Goal: Complete application form

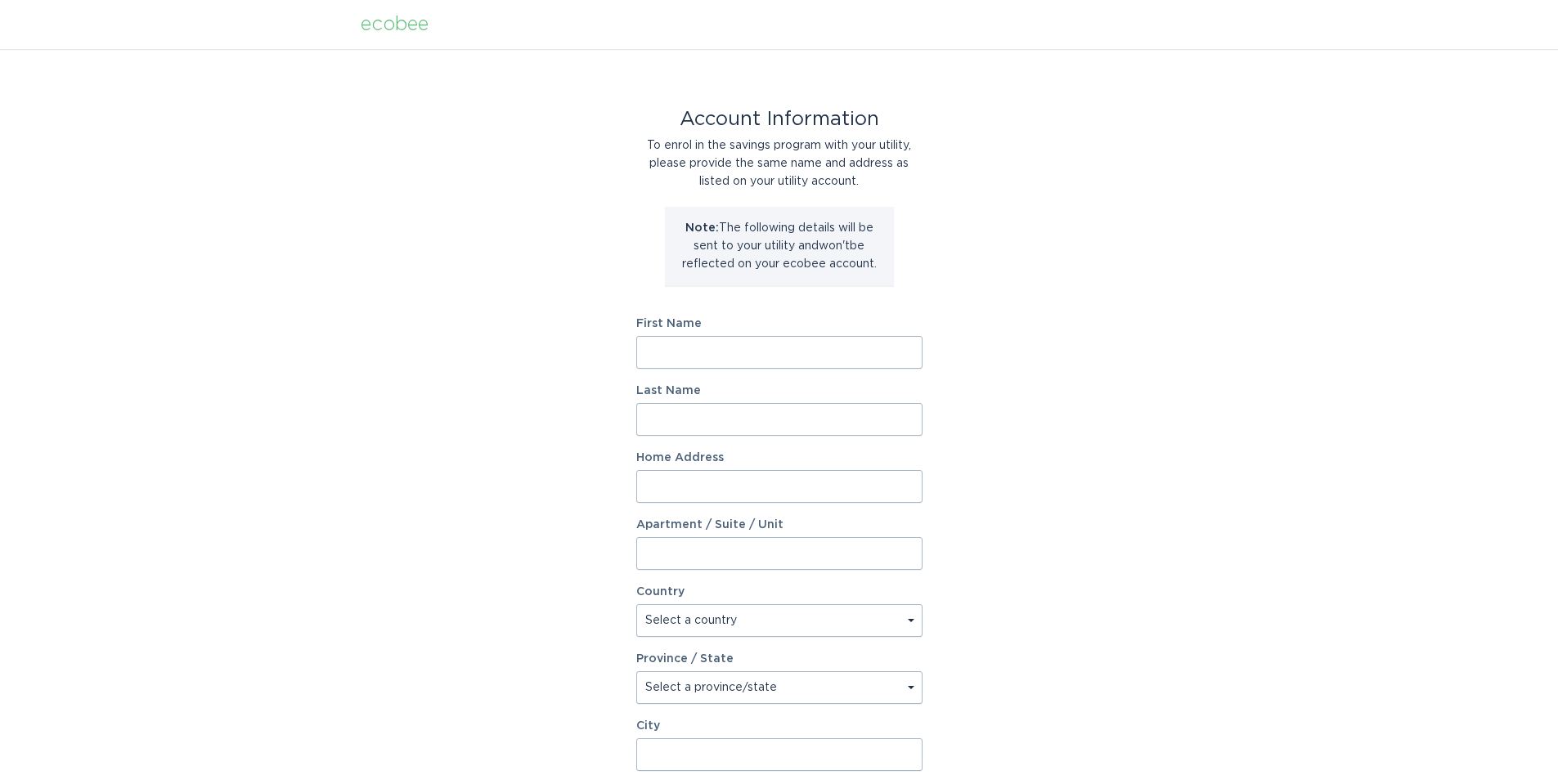
click at [726, 356] on input "First Name" at bounding box center [779, 352] width 286 height 33
type input "Molly"
type input "Sopczyk"
type input "14976 Storms Circle"
select select "US"
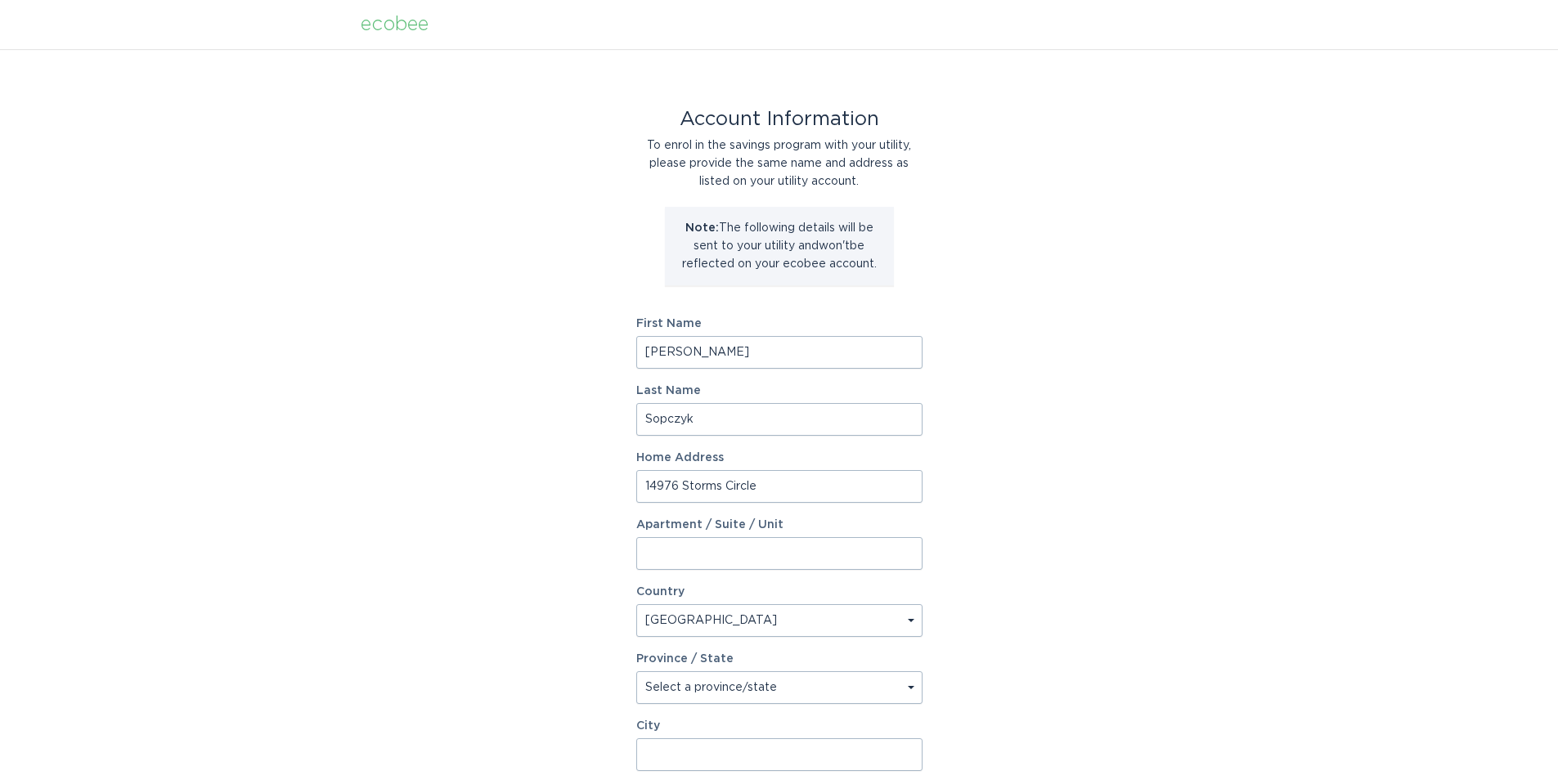
type input "Prior Lake"
type input "55372"
select select "MN"
drag, startPoint x: 798, startPoint y: 496, endPoint x: 652, endPoint y: 501, distance: 146.1
click at [652, 501] on input "14976 Storms Circle" at bounding box center [779, 486] width 286 height 33
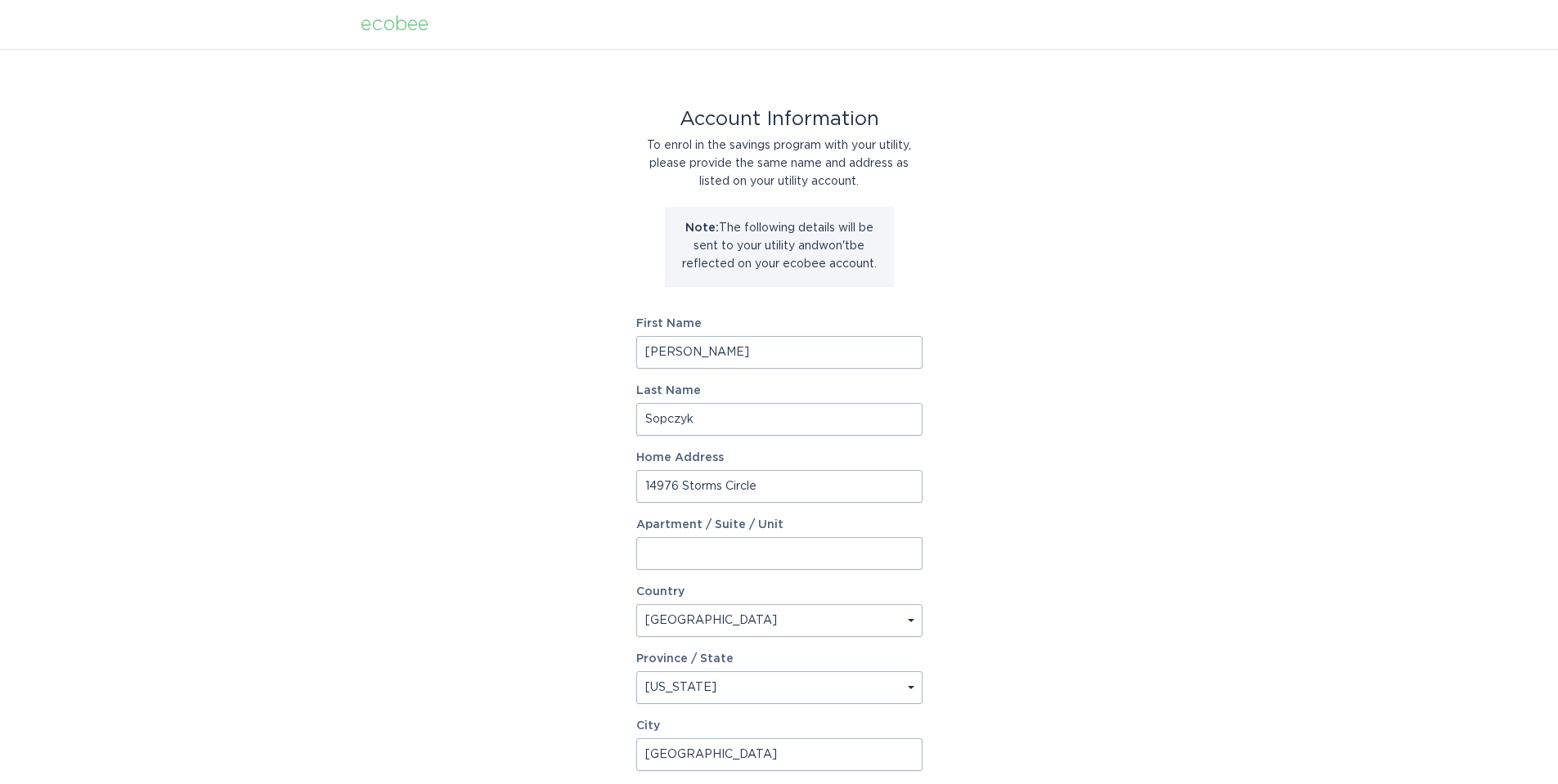
type input "7639 Laverne Avenue South"
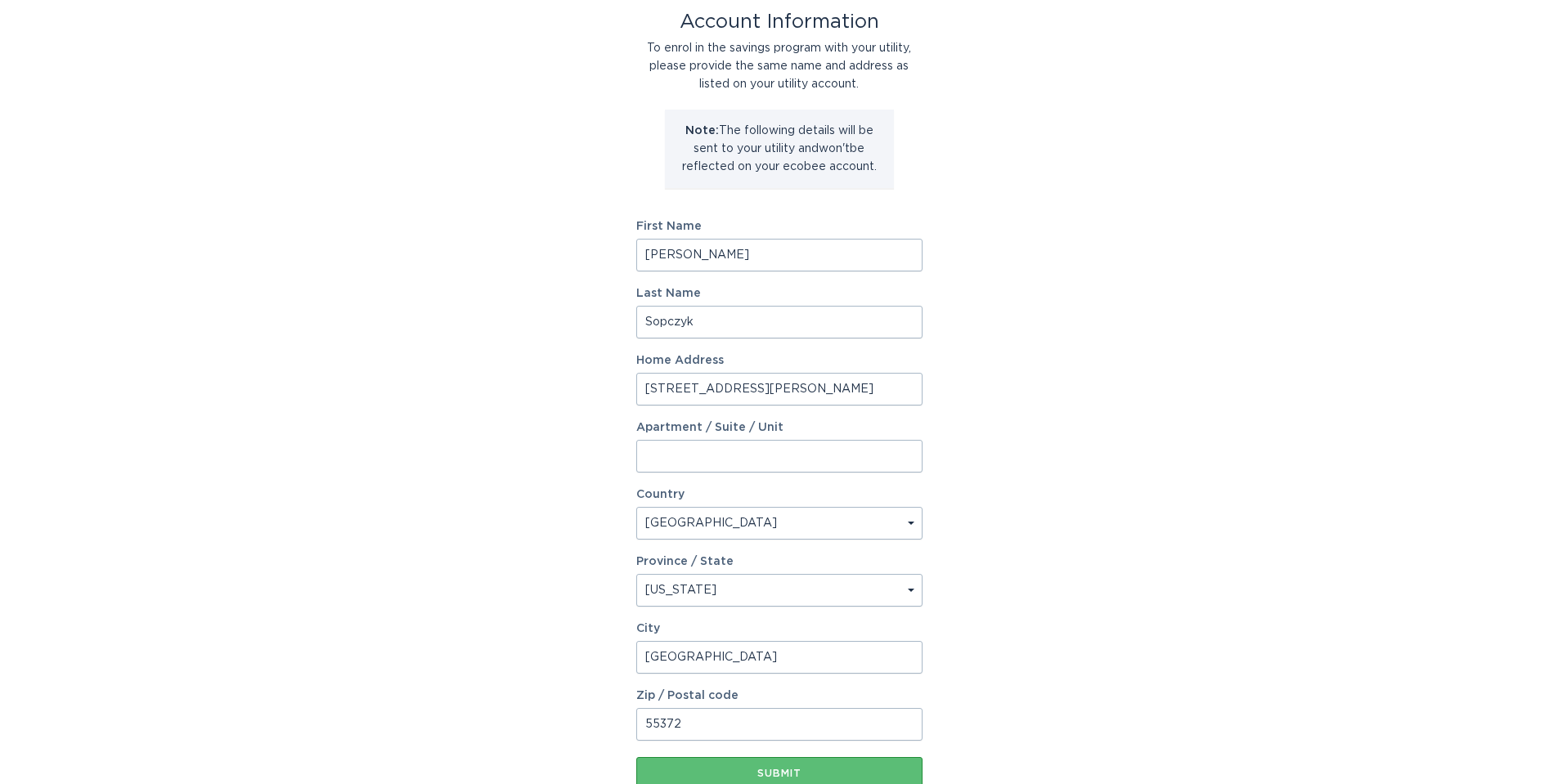
scroll to position [136, 0]
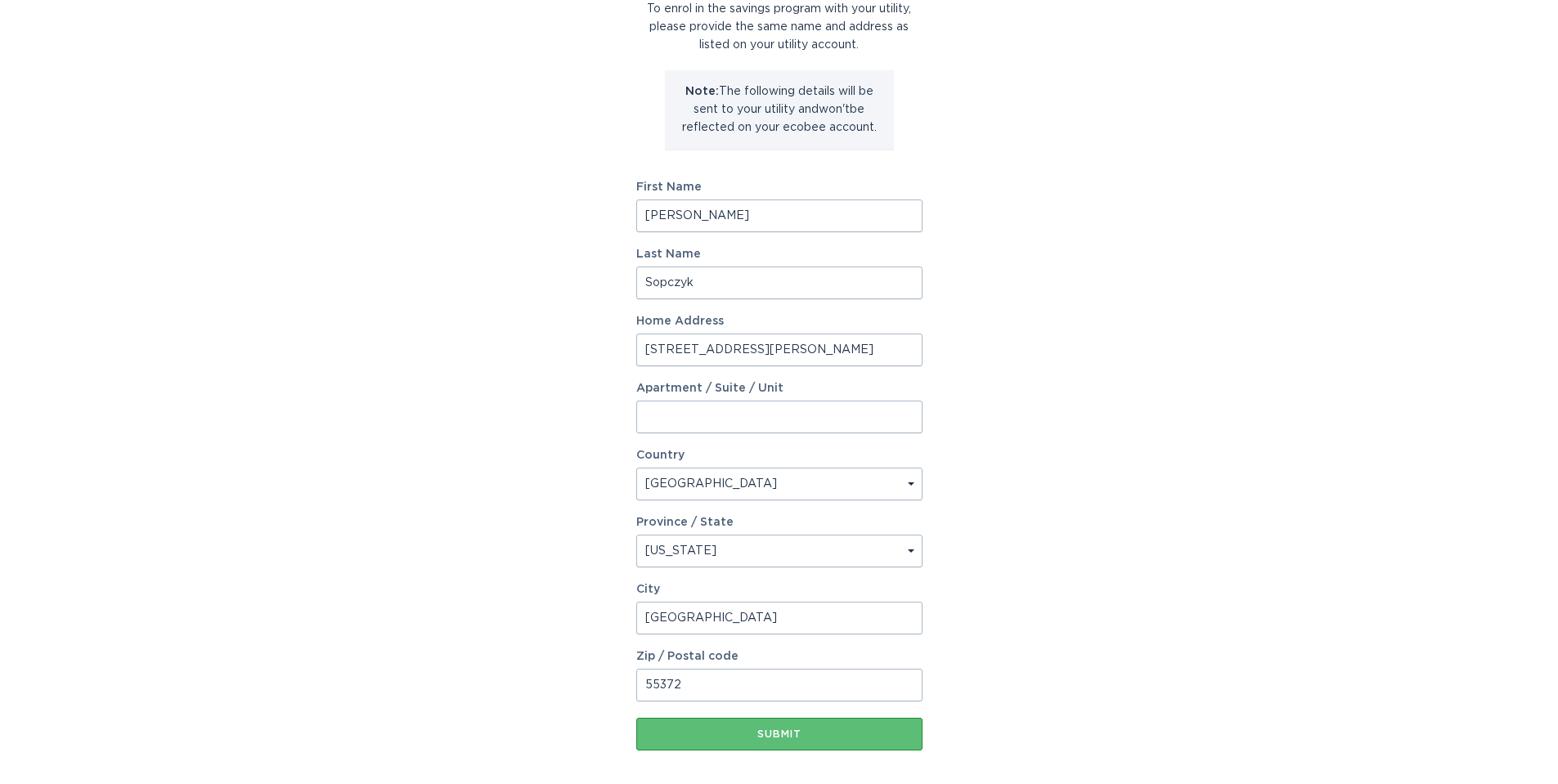
drag, startPoint x: 750, startPoint y: 607, endPoint x: 646, endPoint y: 618, distance: 104.6
click at [646, 618] on input "Prior Lake" at bounding box center [779, 618] width 286 height 33
type input "Cottage Grove"
drag, startPoint x: 698, startPoint y: 692, endPoint x: 618, endPoint y: 692, distance: 80.0
click at [618, 692] on div "Account Information To enrol in the savings program with your utility, please p…" at bounding box center [779, 364] width 1558 height 903
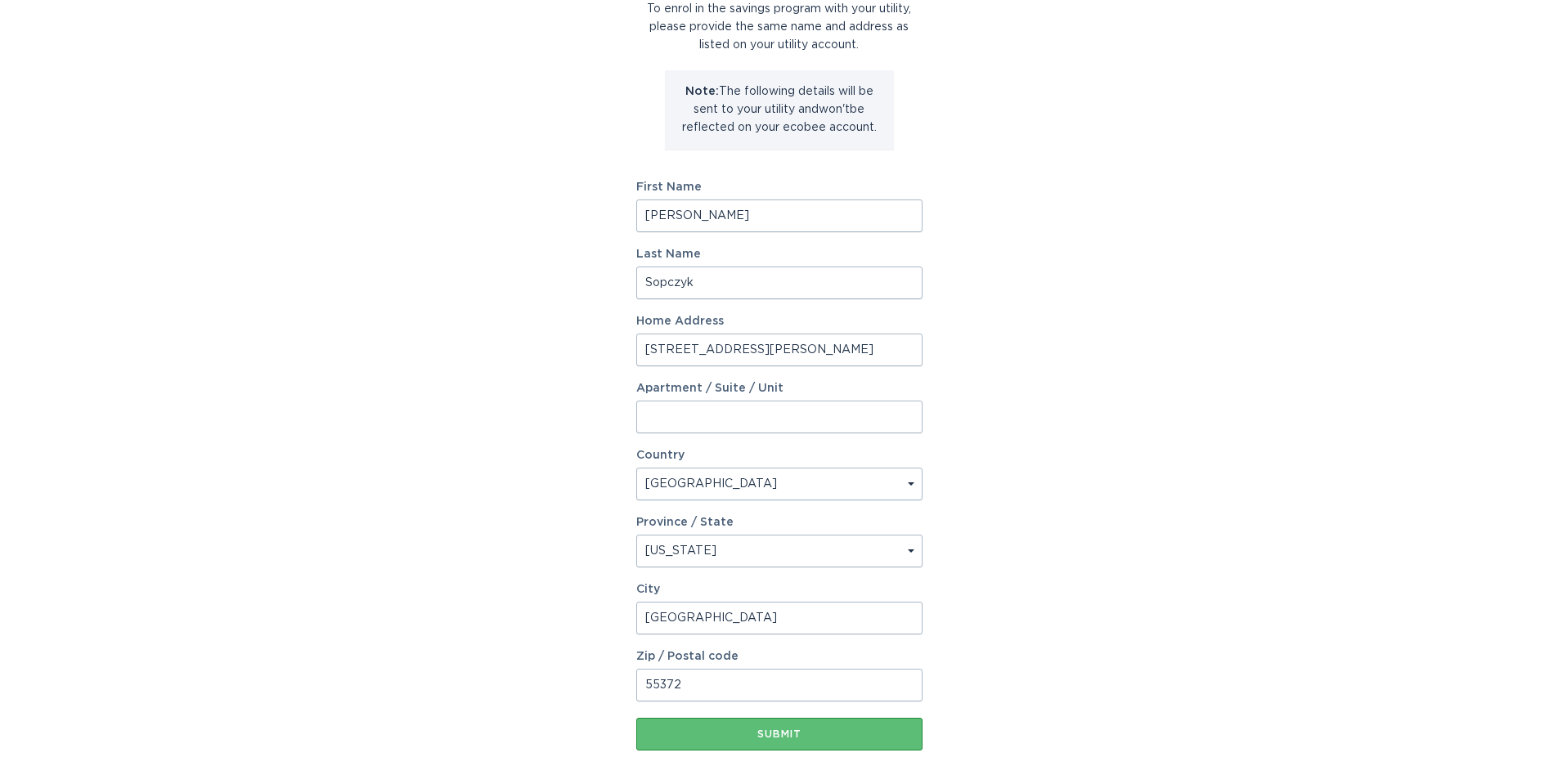
type input "55016"
click at [991, 485] on div "Account Information To enrol in the savings program with your utility, please p…" at bounding box center [779, 364] width 1558 height 903
click at [799, 739] on div "Submit" at bounding box center [779, 734] width 269 height 10
